Goal: Information Seeking & Learning: Learn about a topic

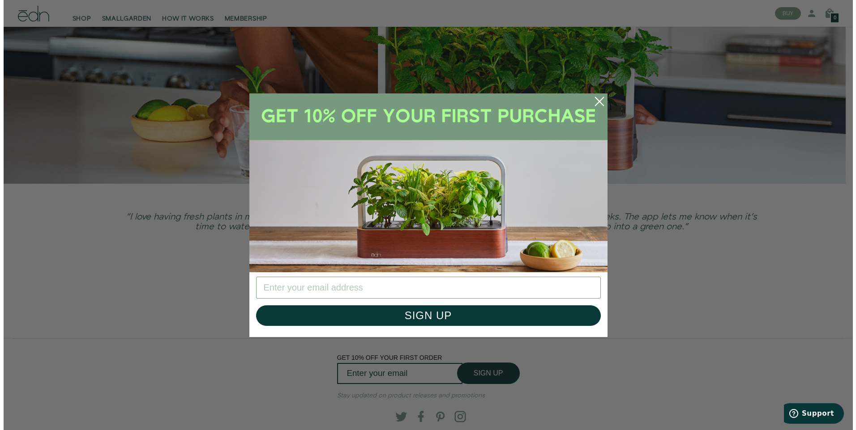
scroll to position [2290, 0]
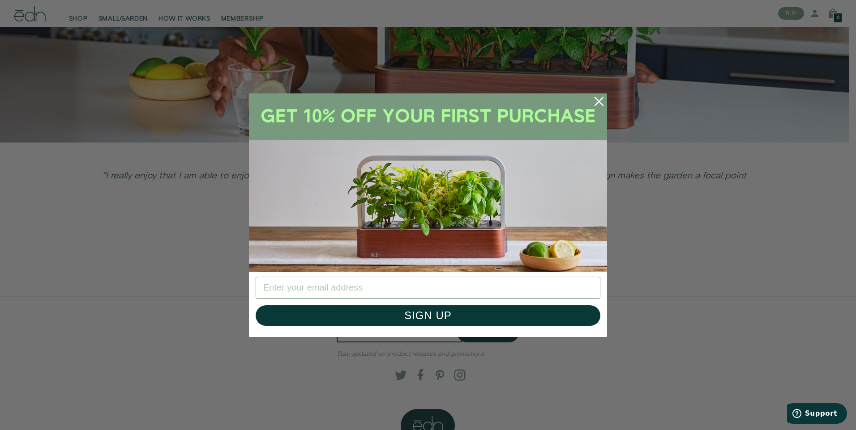
click at [604, 101] on circle "Close dialog" at bounding box center [599, 102] width 20 height 20
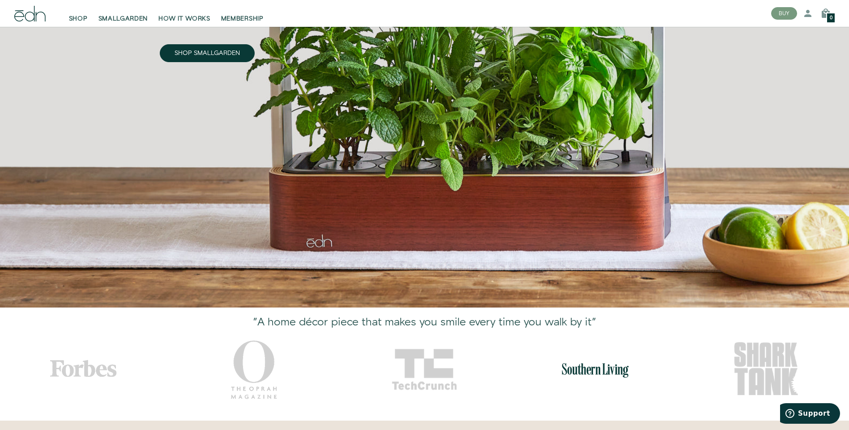
scroll to position [0, 0]
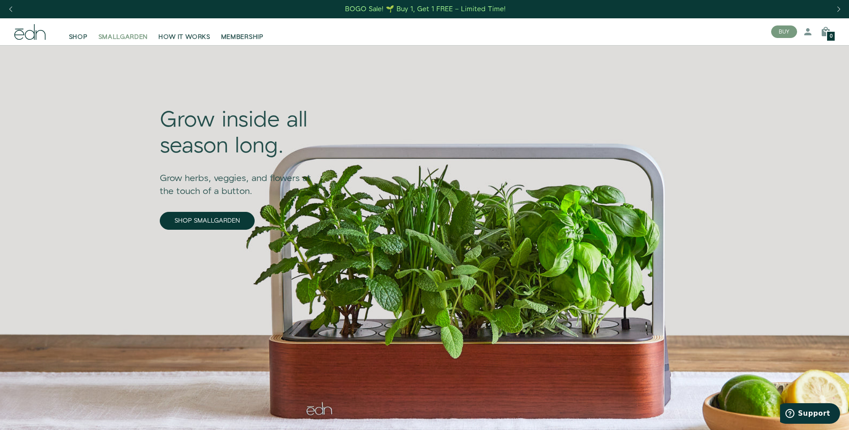
click at [110, 38] on span "SMALLGARDEN" at bounding box center [123, 37] width 50 height 9
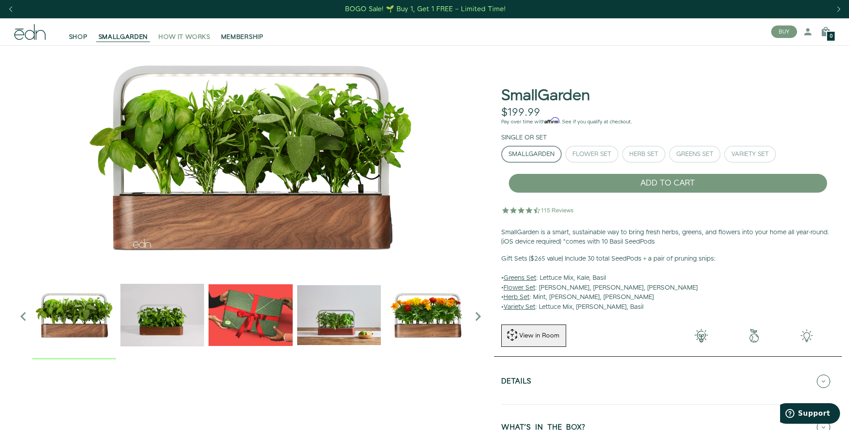
click at [174, 39] on span "HOW IT WORKS" at bounding box center [183, 37] width 51 height 9
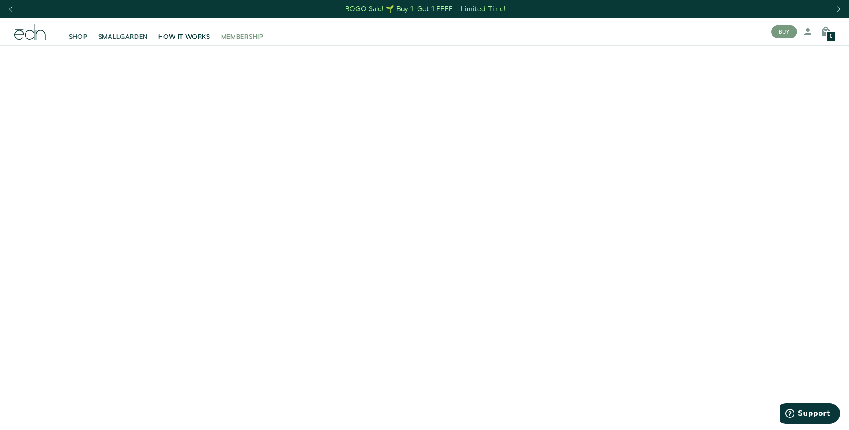
click at [237, 35] on span "MEMBERSHIP" at bounding box center [242, 37] width 43 height 9
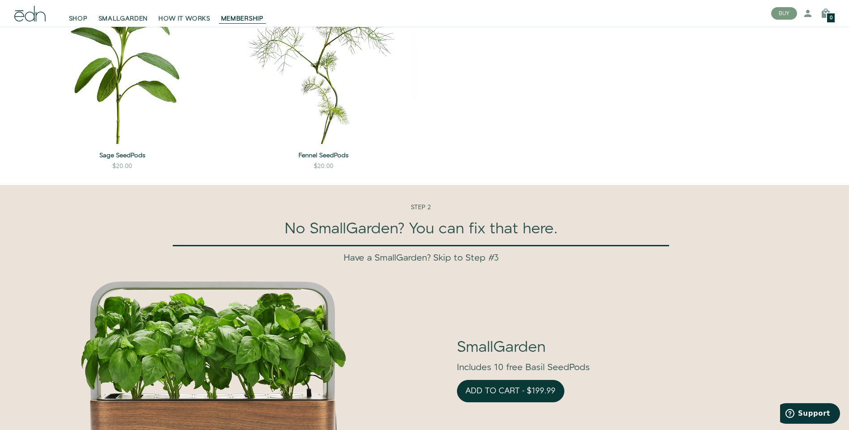
scroll to position [2013, 0]
